Goal: Find contact information: Find contact information

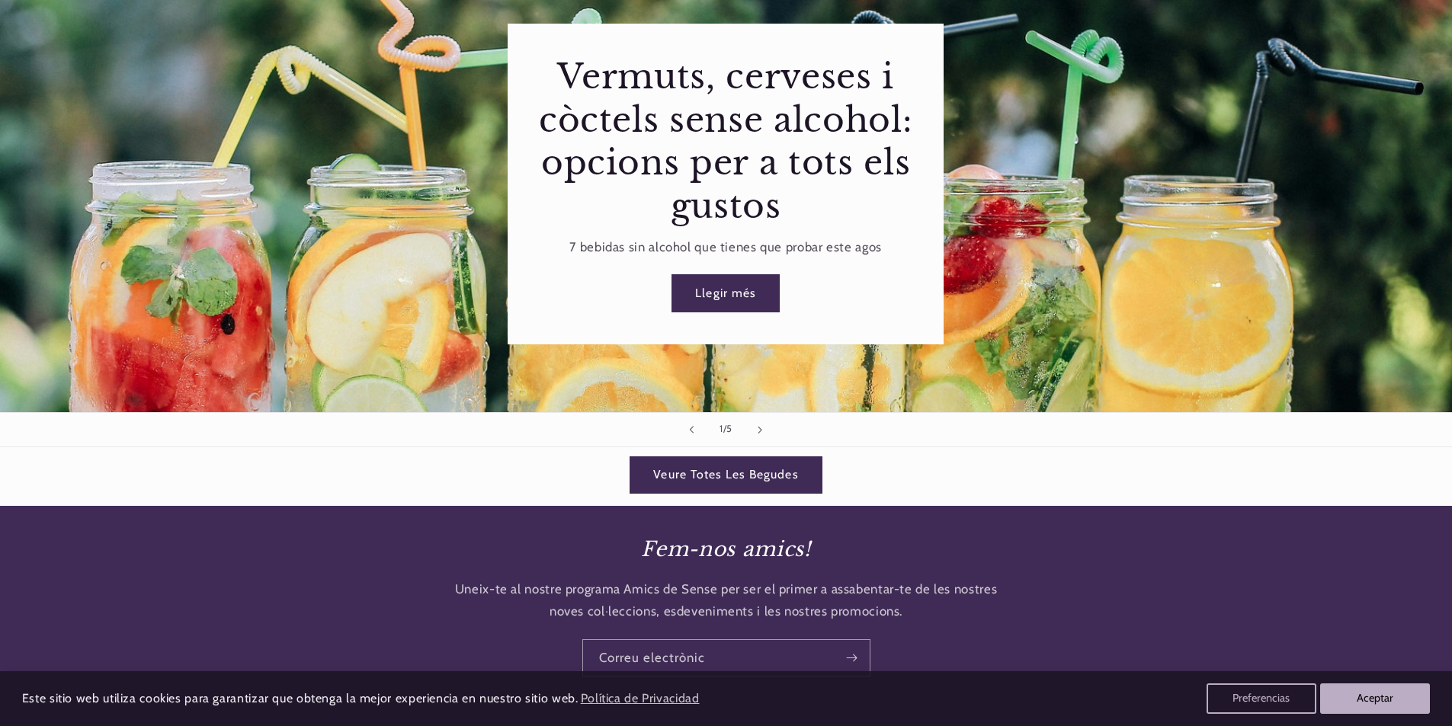
scroll to position [3092, 0]
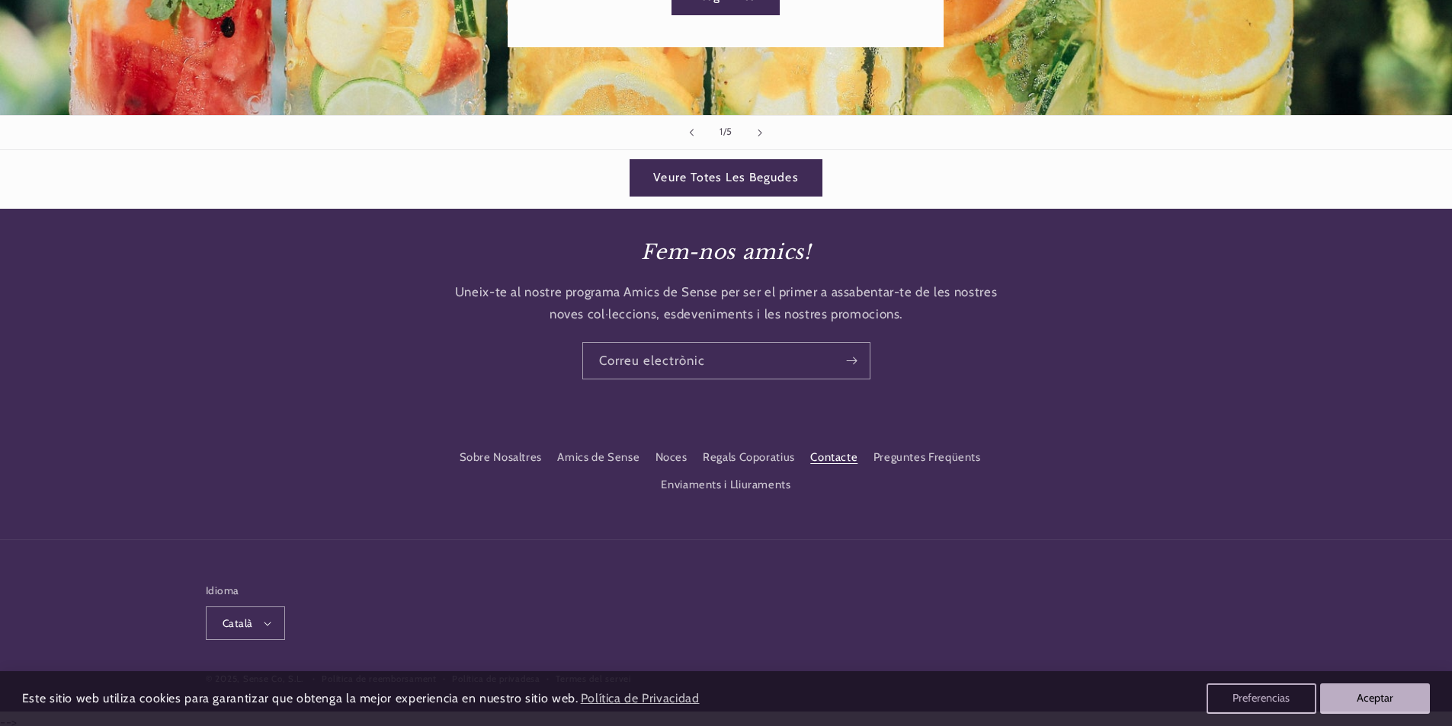
click at [828, 451] on link "Contacte" at bounding box center [833, 457] width 47 height 27
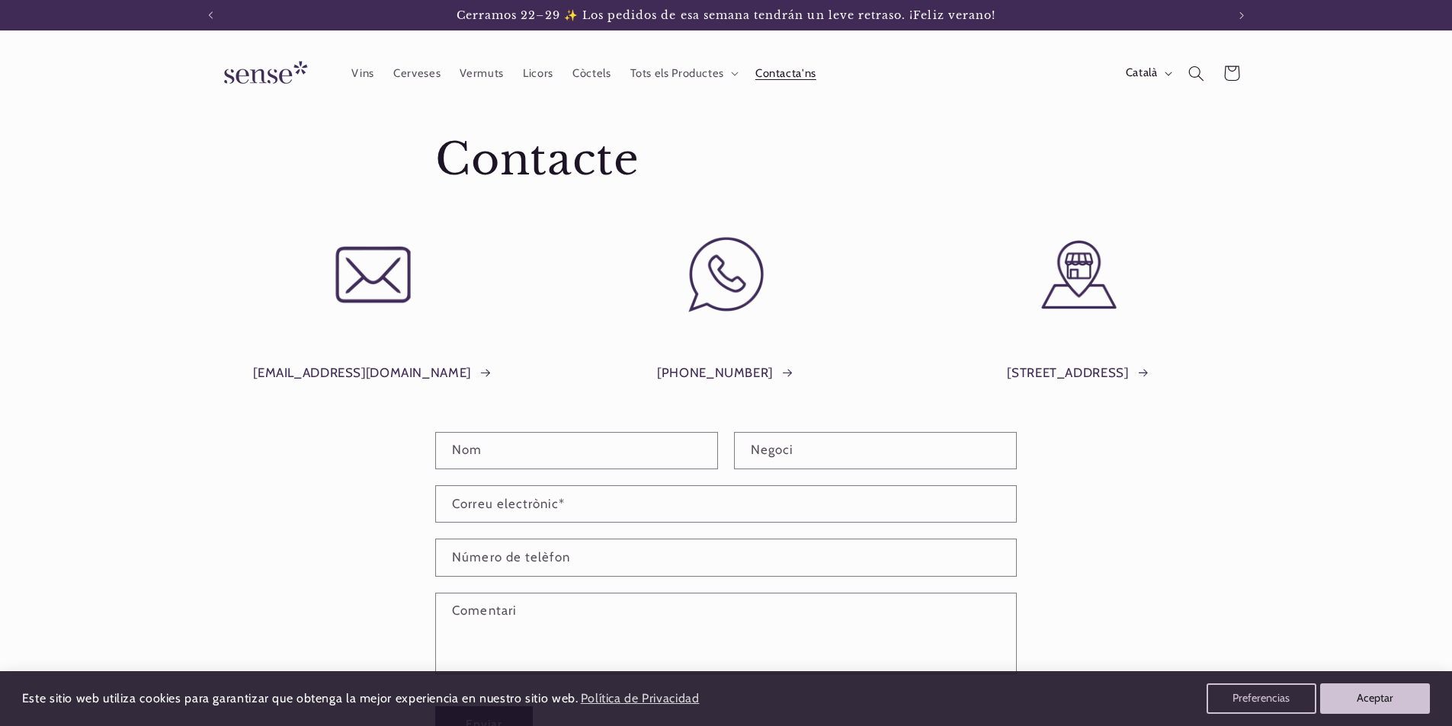
click at [248, 84] on img at bounding box center [263, 73] width 114 height 43
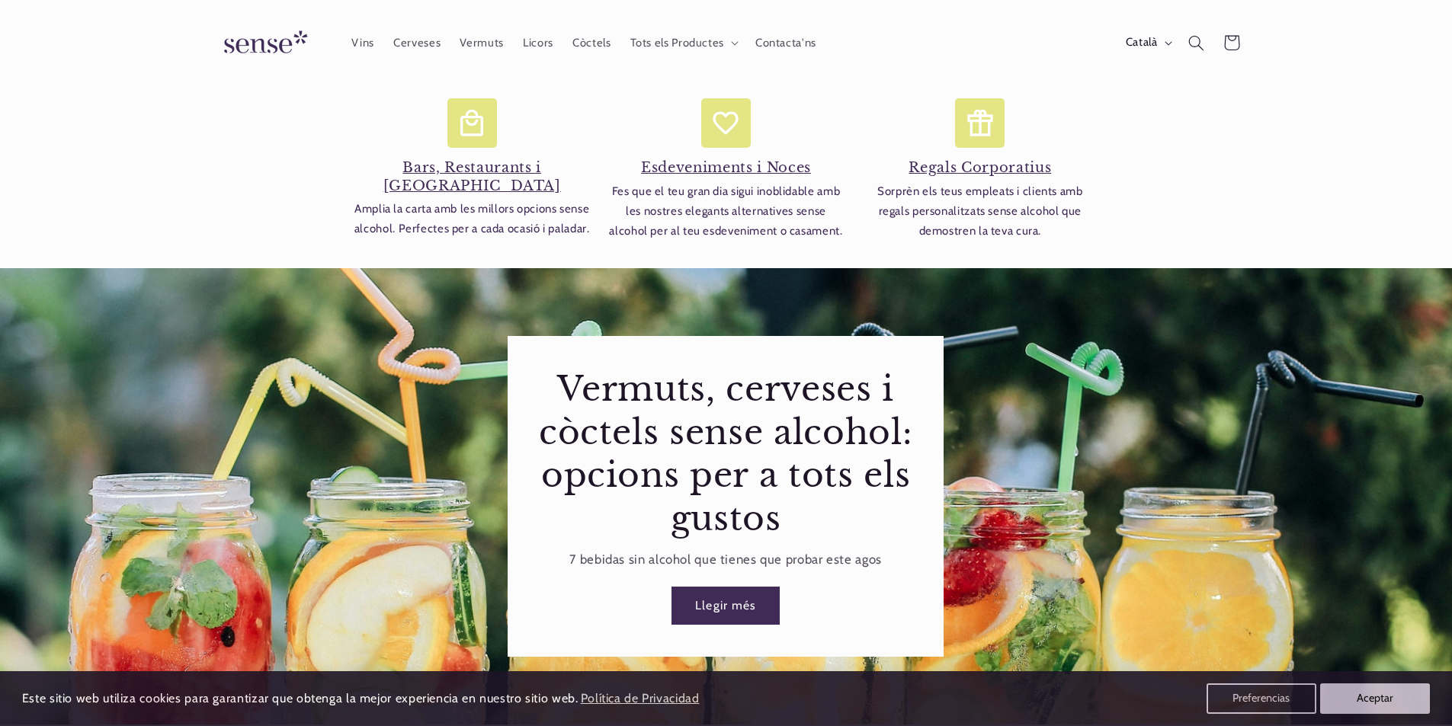
scroll to position [2330, 0]
